Goal: Navigation & Orientation: Find specific page/section

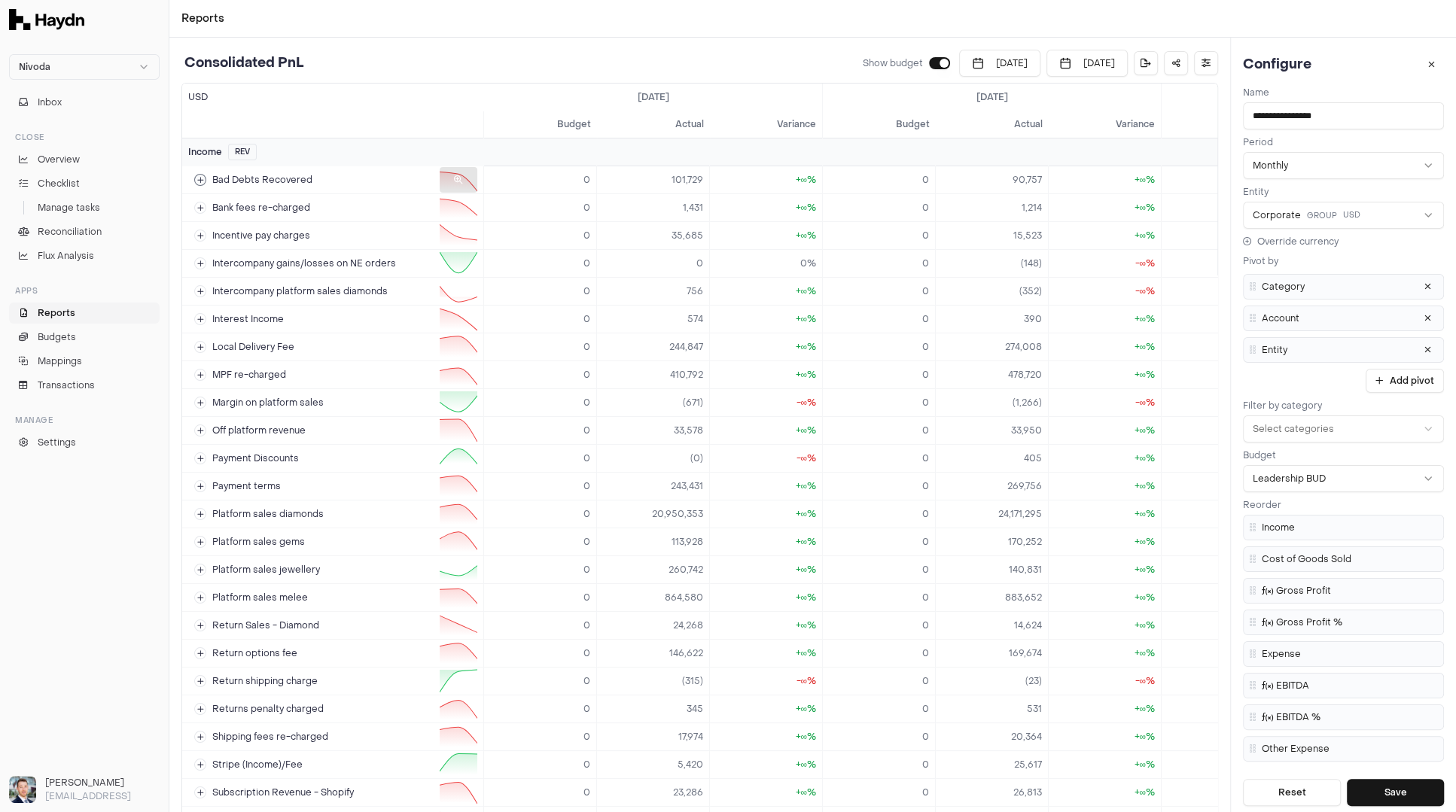
click at [459, 180] on icon at bounding box center [459, 180] width 9 height 9
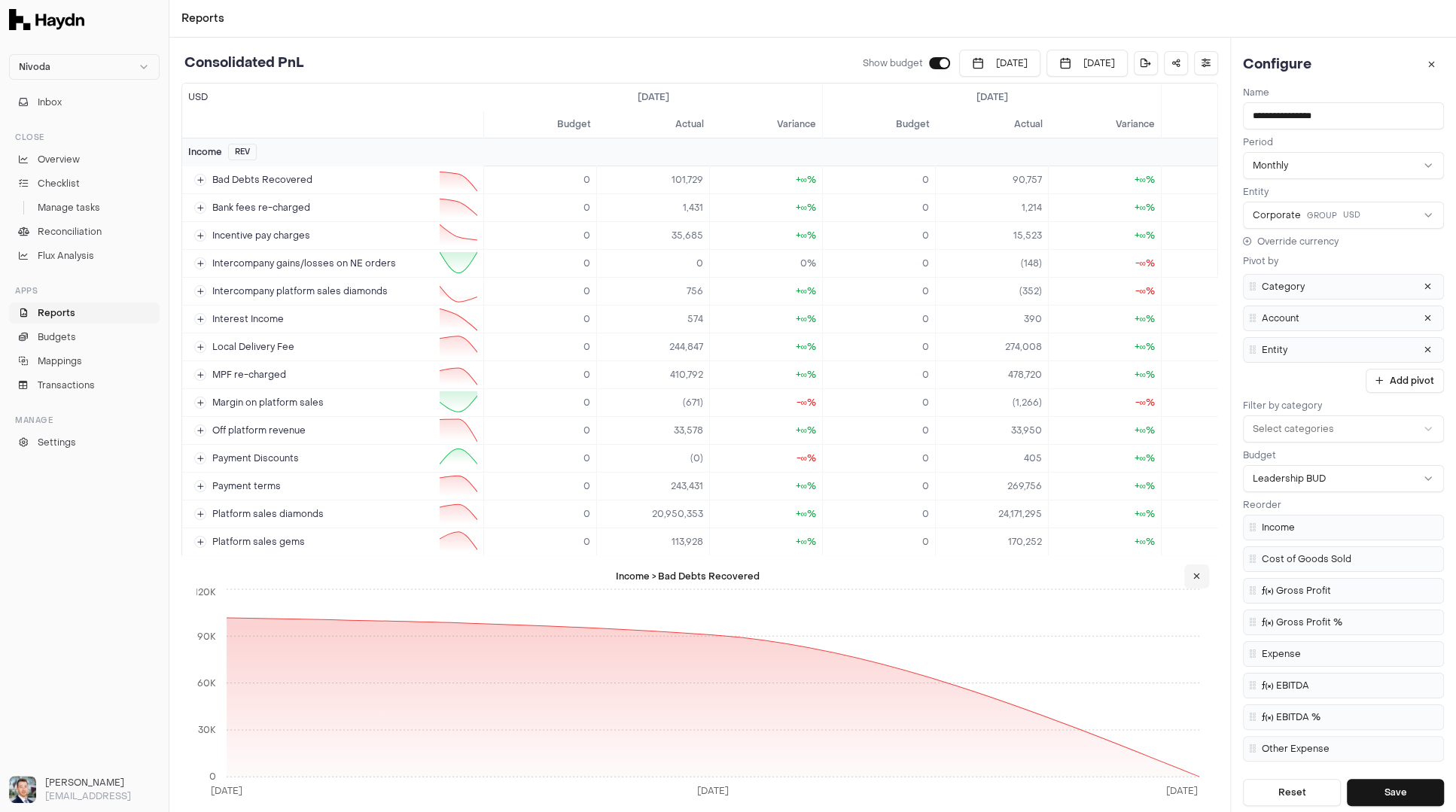
click at [1199, 576] on icon at bounding box center [1196, 577] width 6 height 9
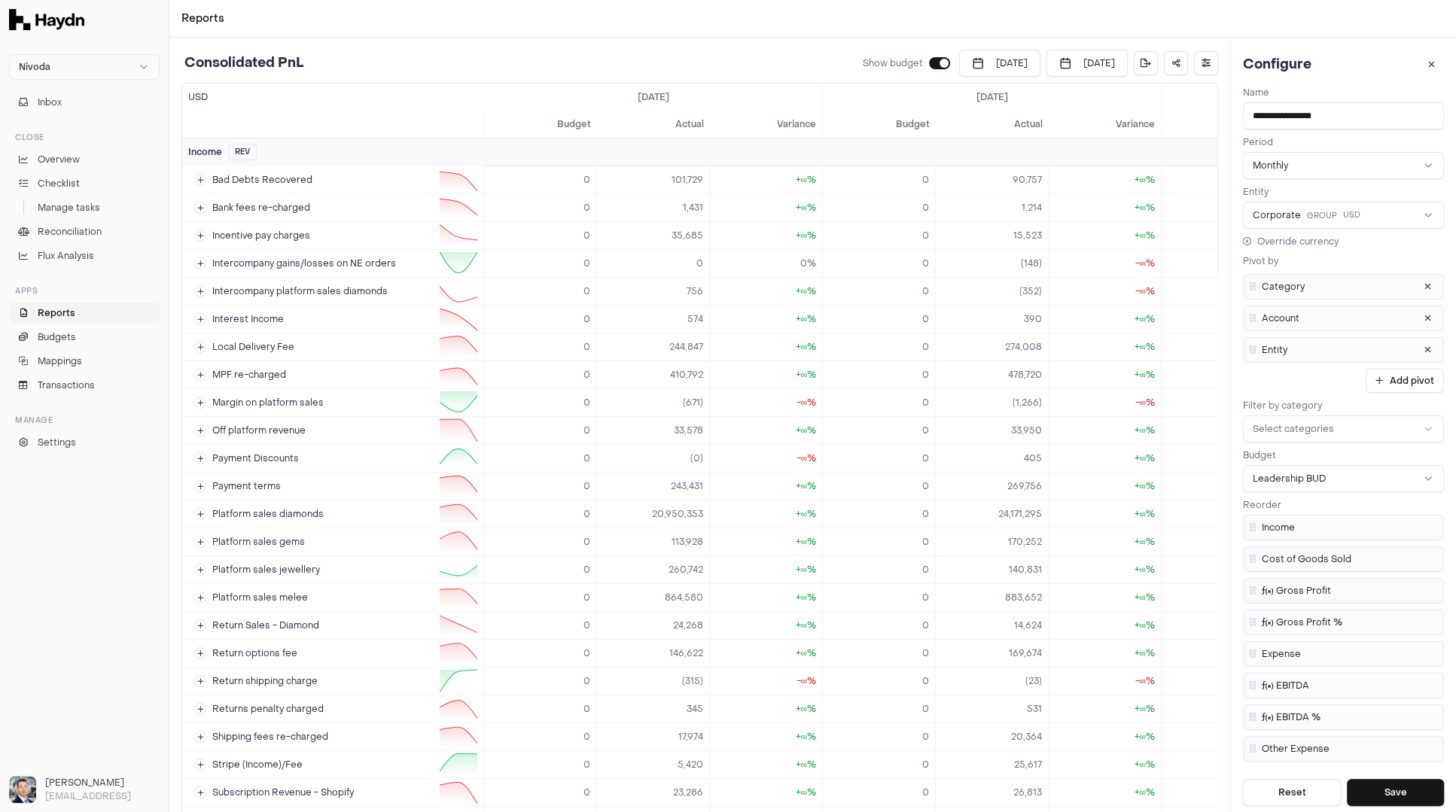
click at [99, 52] on div "Nivoda" at bounding box center [84, 66] width 163 height 37
click at [99, 63] on html "Nivoda Inbox Close Overview Checklist Manage tasks Reconciliation Flux Analysis…" at bounding box center [728, 406] width 1456 height 812
click at [68, 176] on div "Heroes" at bounding box center [84, 180] width 143 height 21
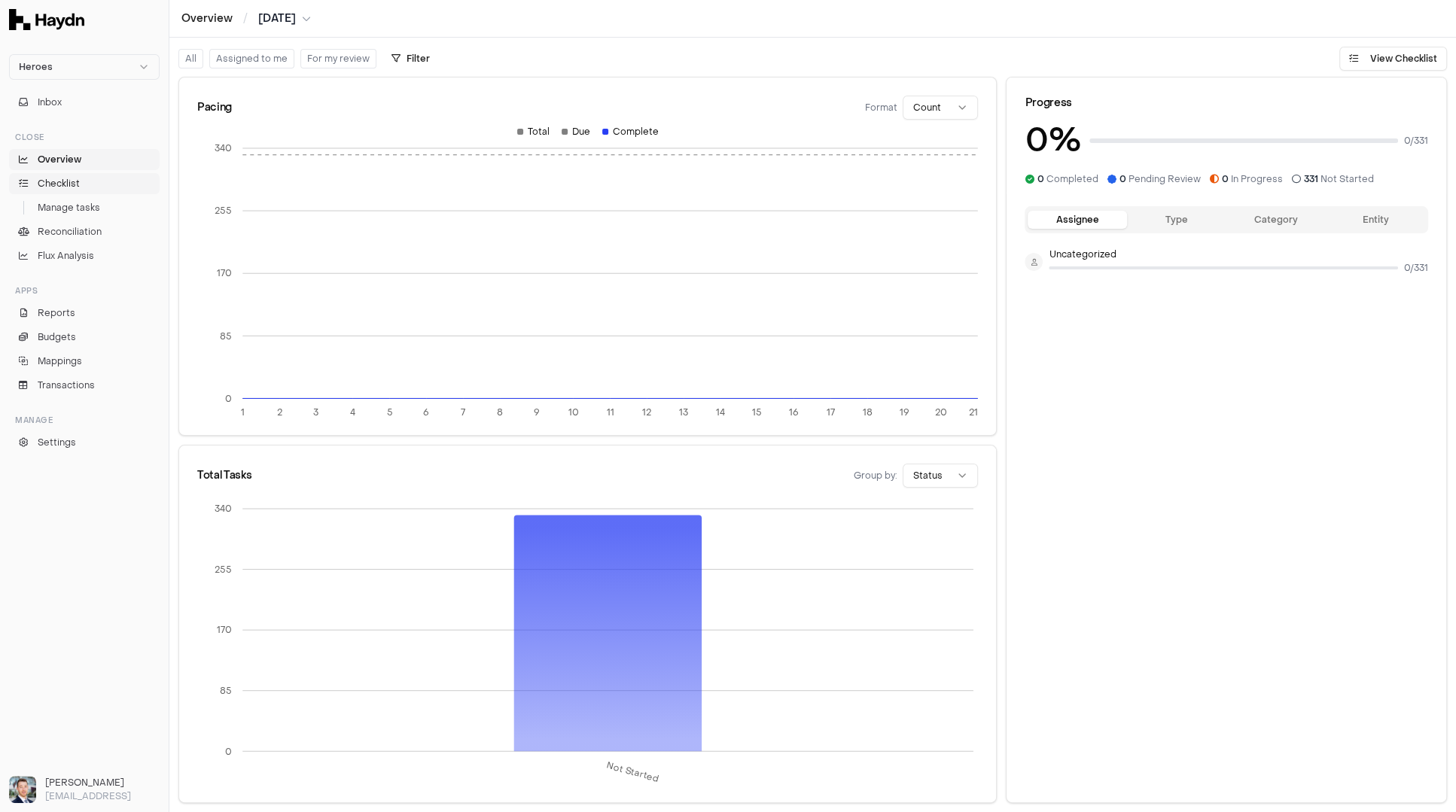
click at [103, 182] on link "Checklist" at bounding box center [84, 183] width 150 height 21
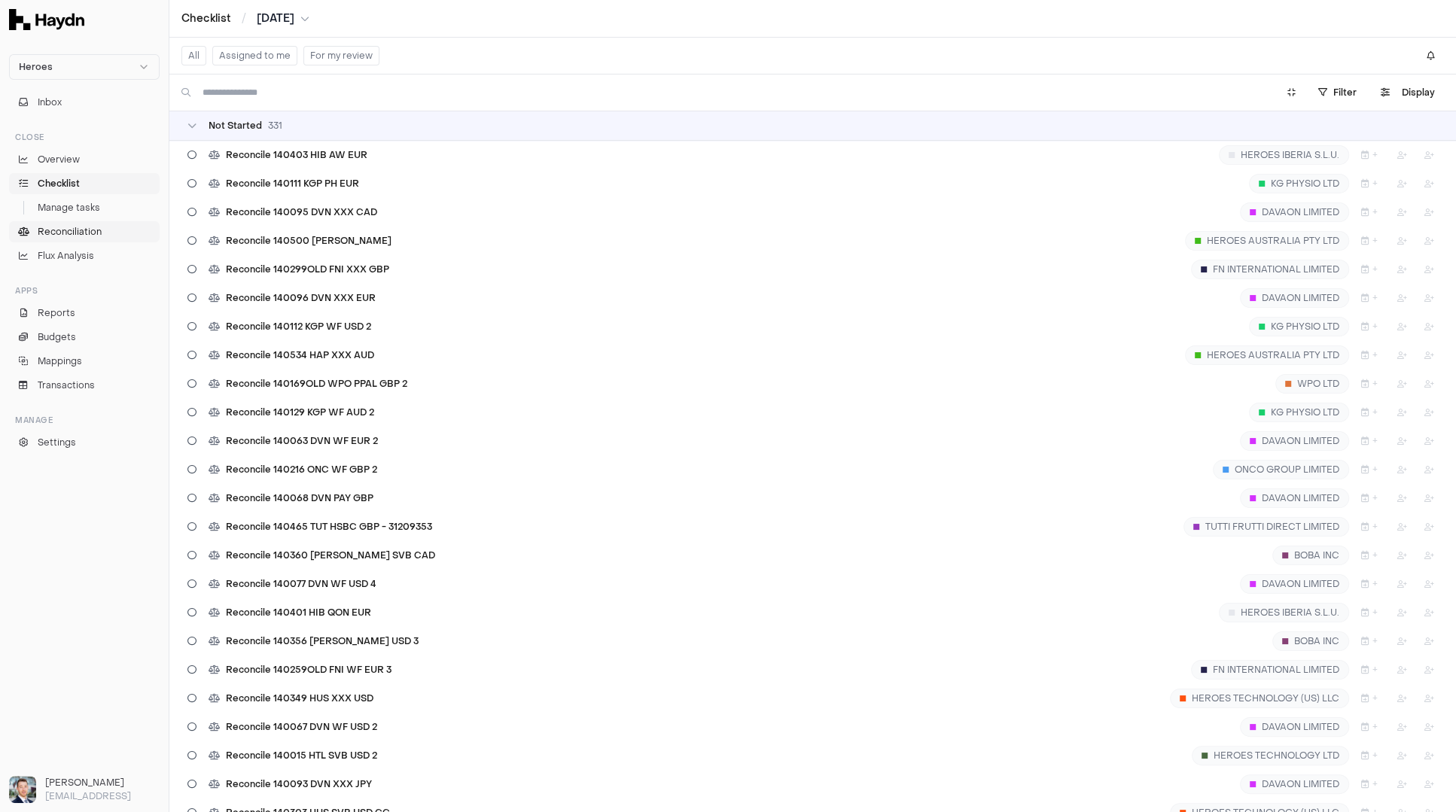
click at [72, 236] on span "Reconciliation" at bounding box center [69, 231] width 64 height 14
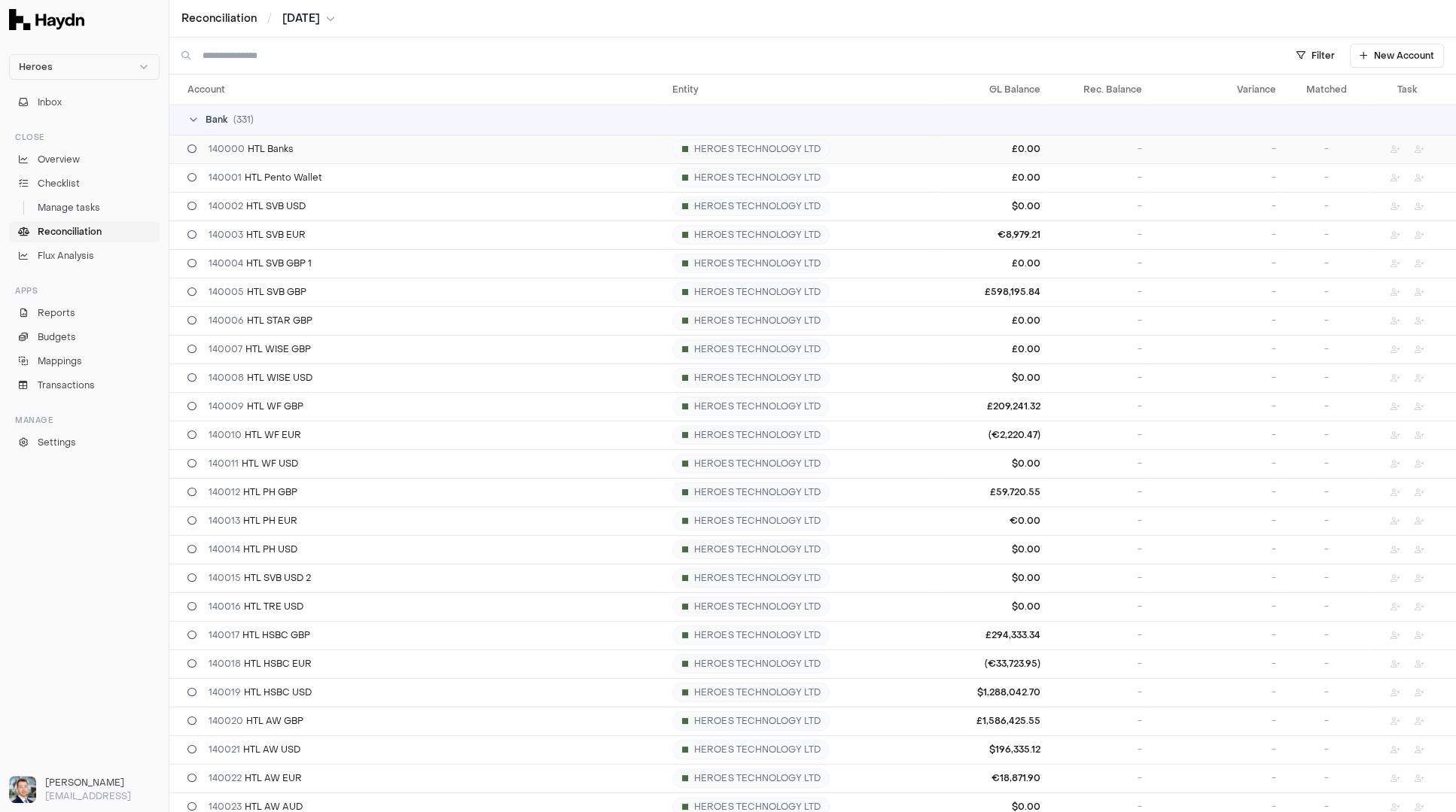
click at [331, 147] on div "140000 HTL Banks" at bounding box center [423, 148] width 473 height 12
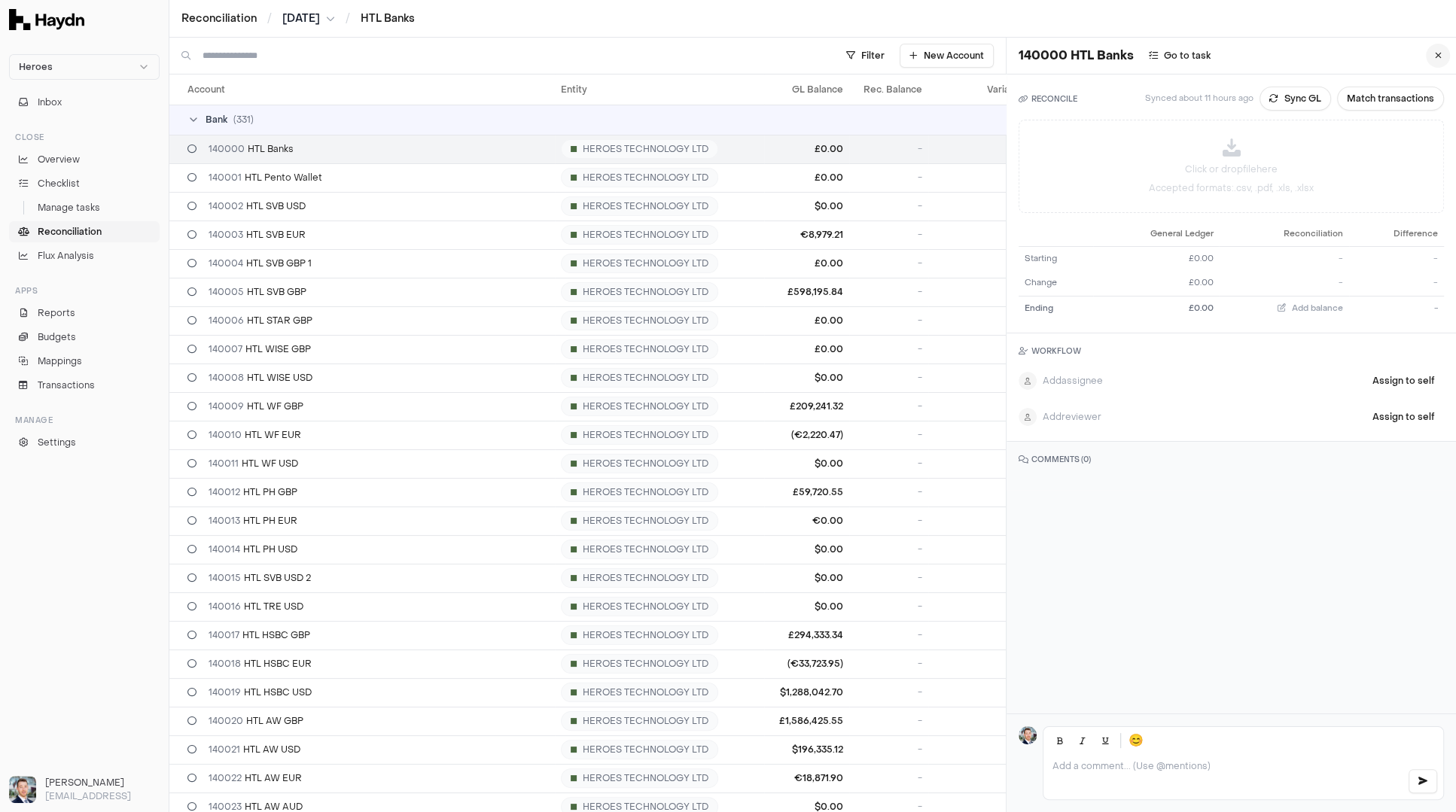
click at [1426, 57] on button at bounding box center [1438, 56] width 24 height 24
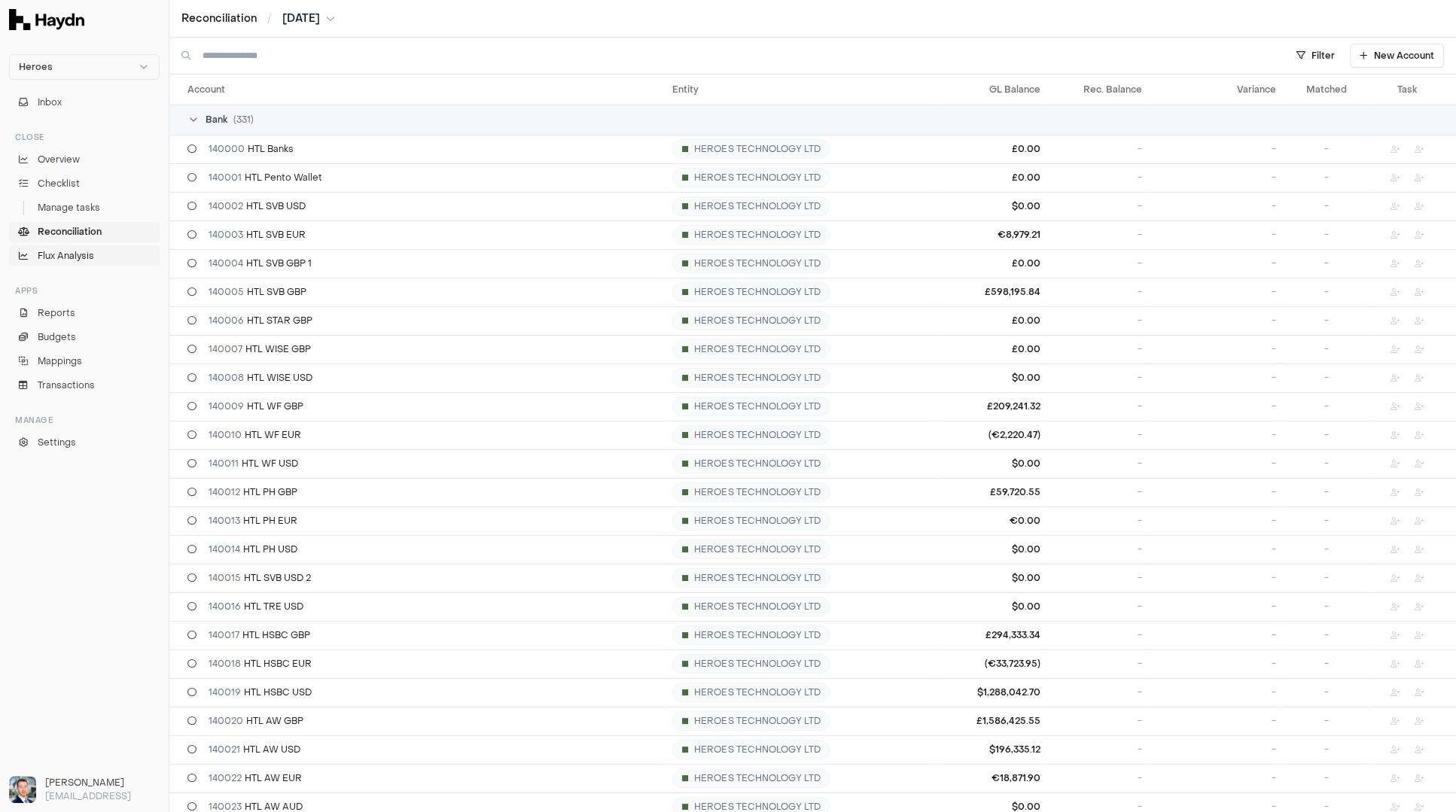
click at [72, 250] on span "Flux Analysis" at bounding box center [66, 256] width 56 height 14
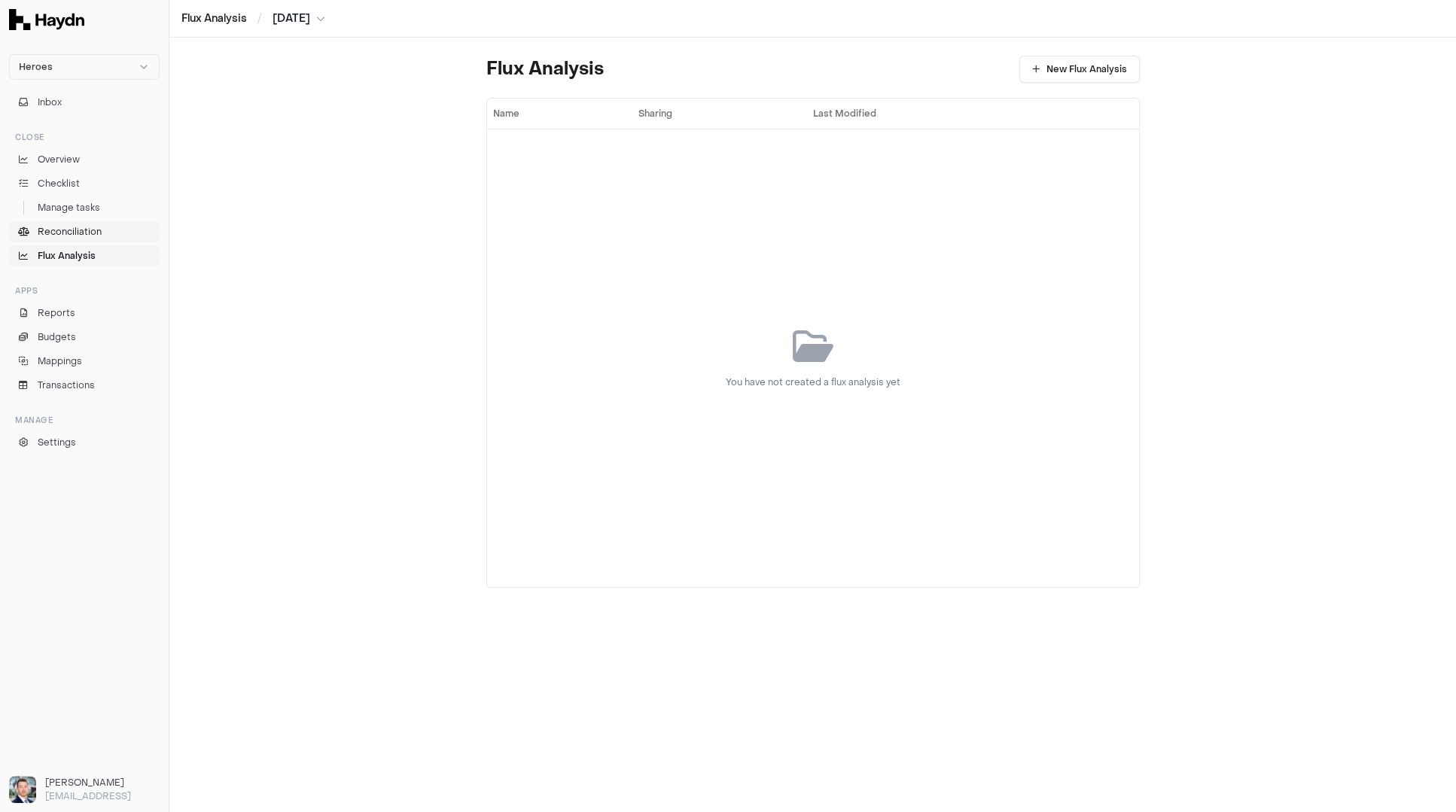
click at [85, 225] on span "Reconciliation" at bounding box center [69, 231] width 64 height 14
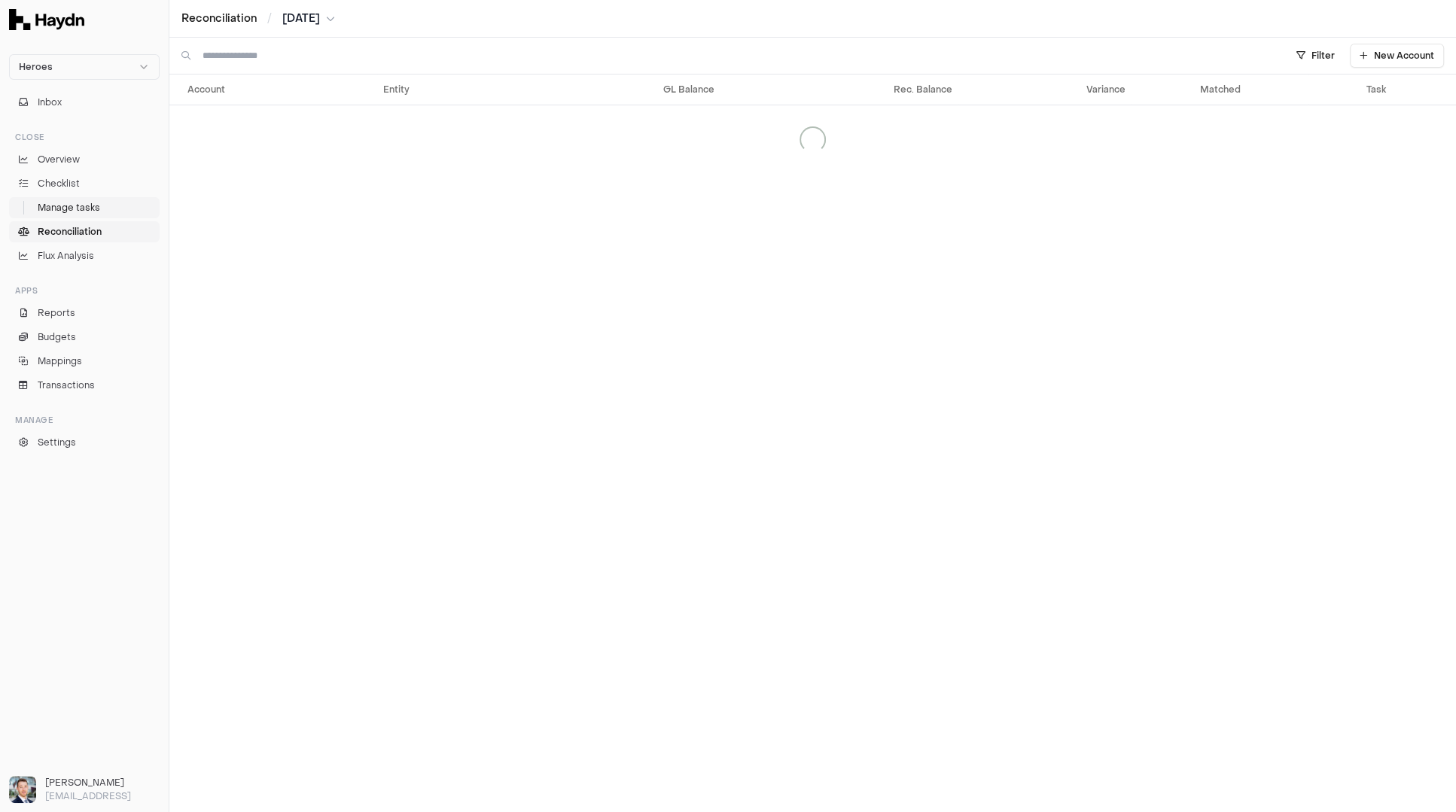
click at [87, 211] on span "Manage tasks" at bounding box center [68, 208] width 63 height 14
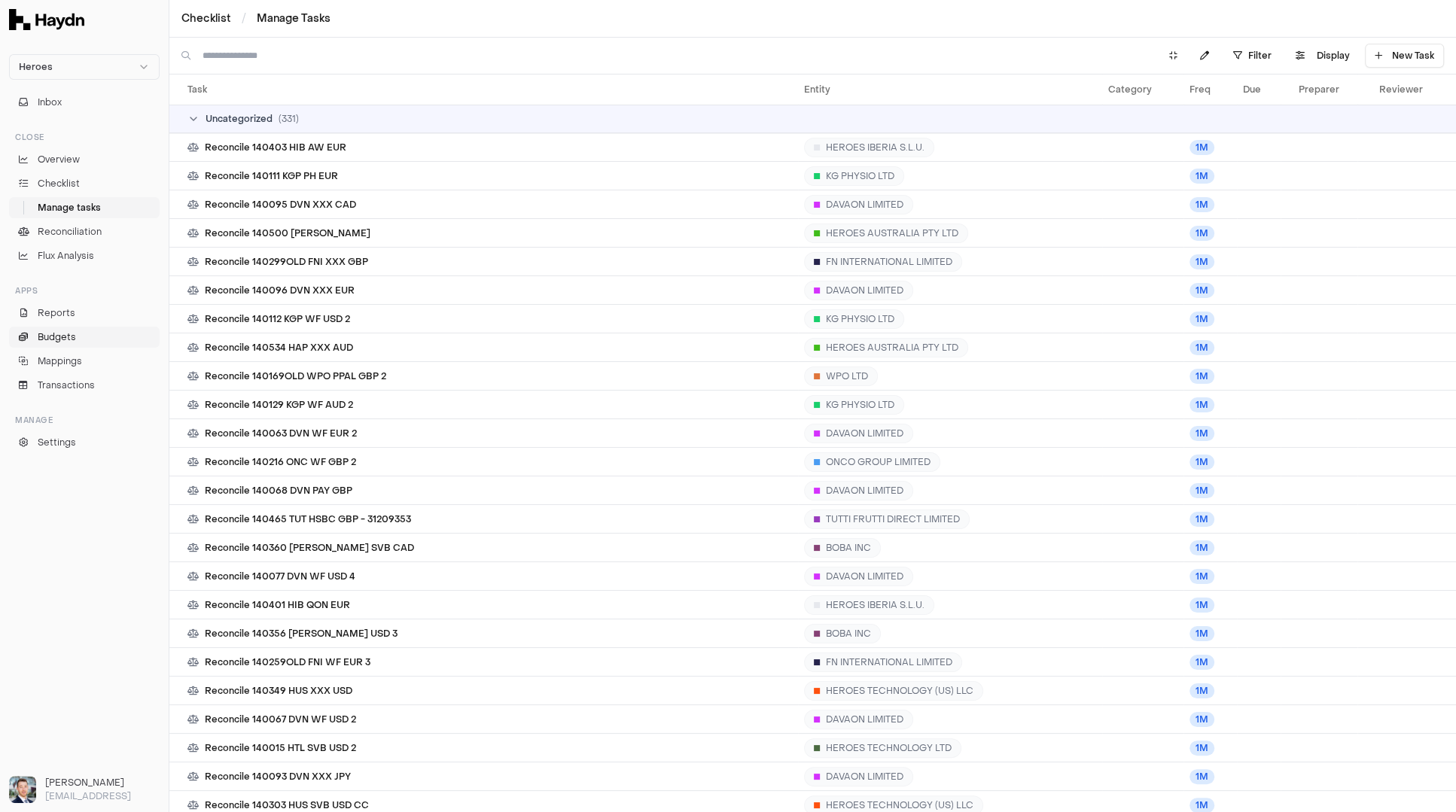
click at [61, 329] on link "Budgets" at bounding box center [84, 337] width 150 height 21
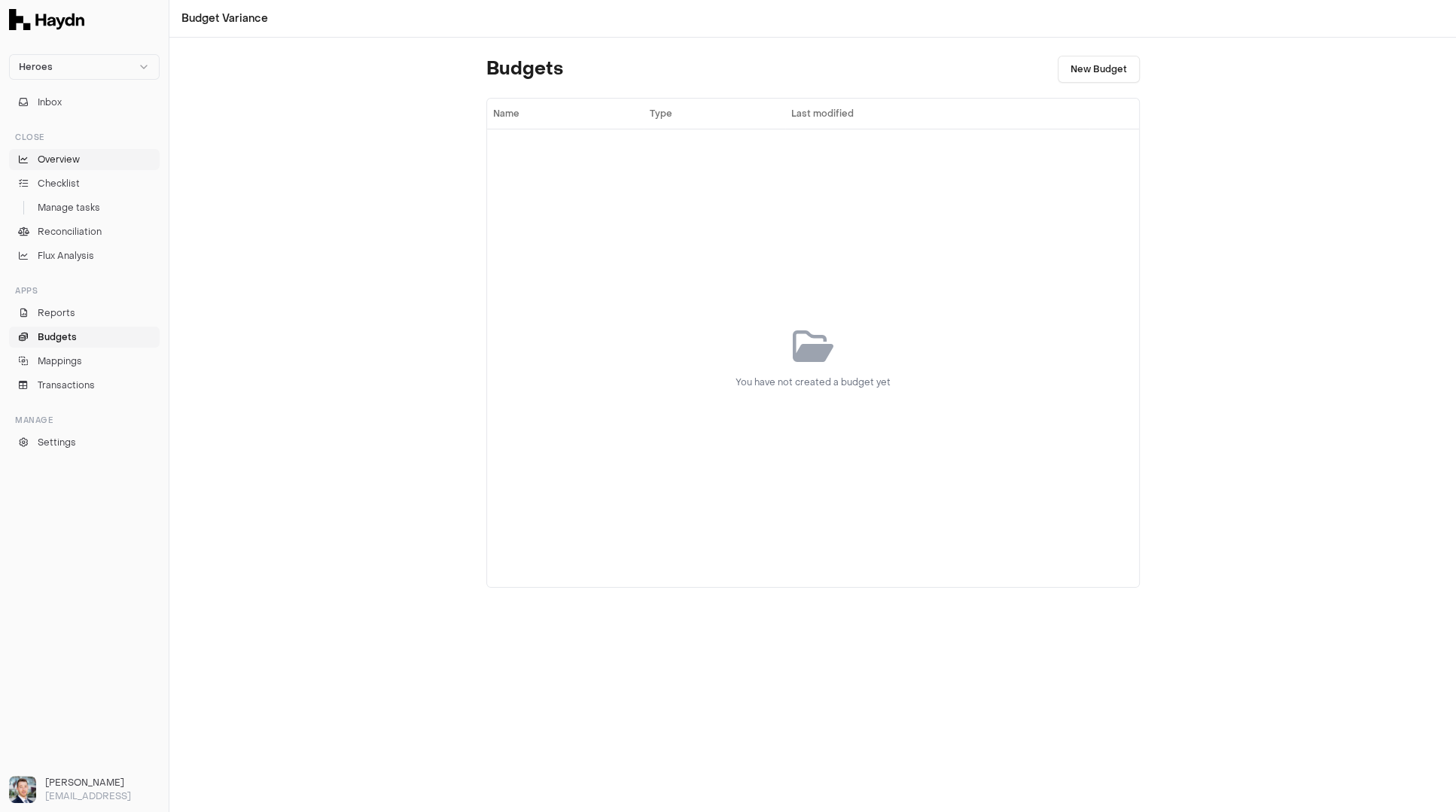
click at [72, 157] on span "Overview" at bounding box center [58, 159] width 42 height 14
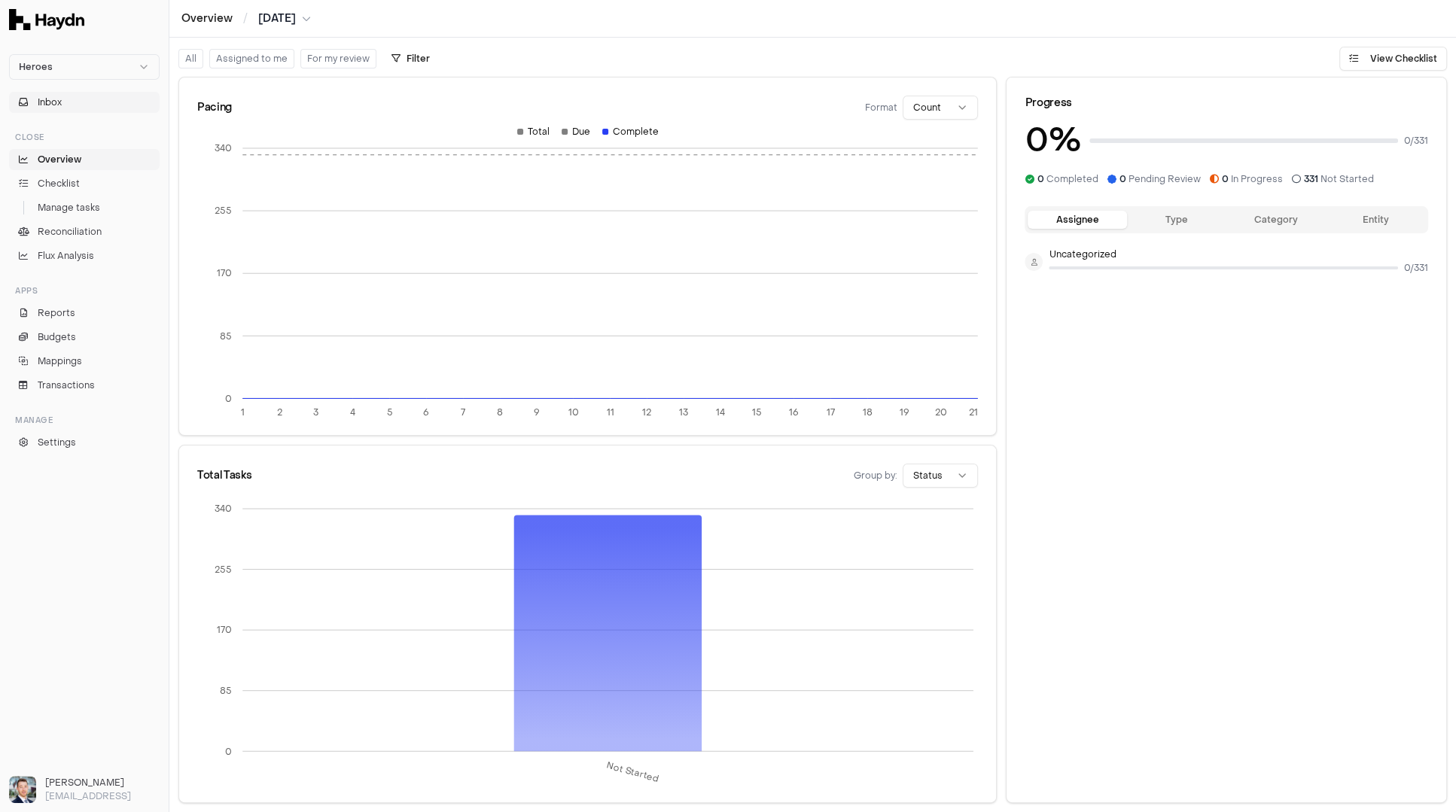
click at [68, 108] on button "Inbox" at bounding box center [84, 102] width 150 height 21
